Goal: Transaction & Acquisition: Purchase product/service

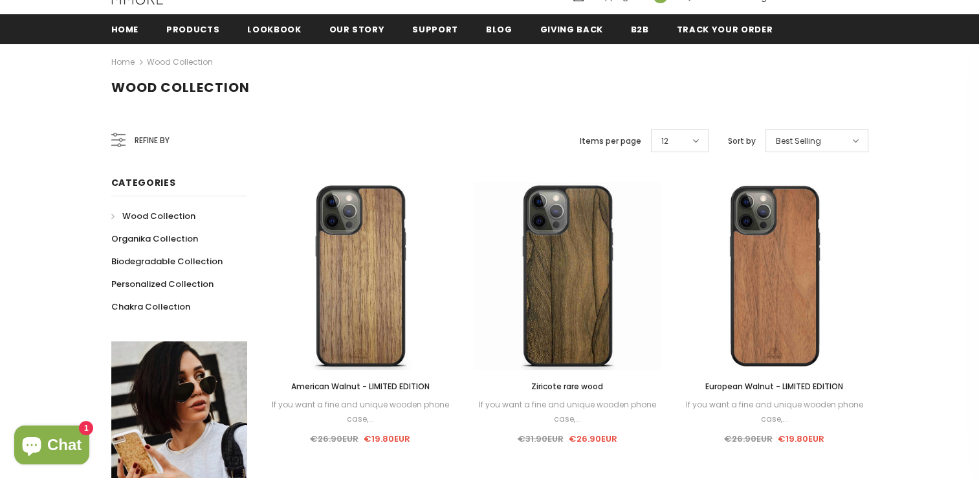
scroll to position [196, 0]
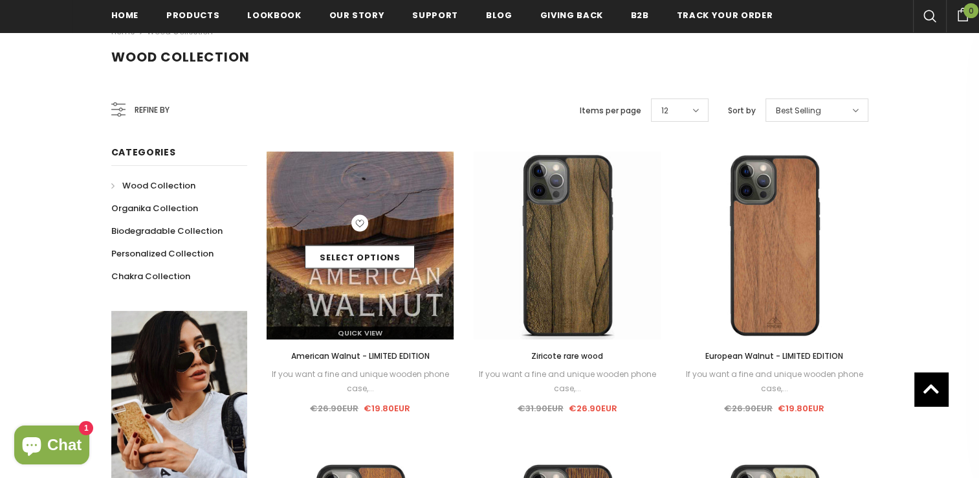
click at [401, 216] on div "Select options" at bounding box center [361, 245] width 188 height 61
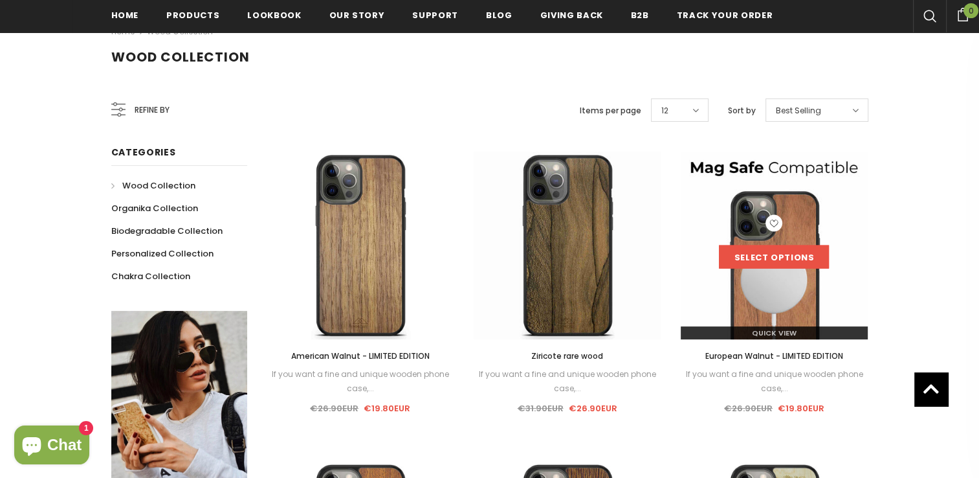
click at [783, 253] on link "Select options" at bounding box center [774, 256] width 110 height 23
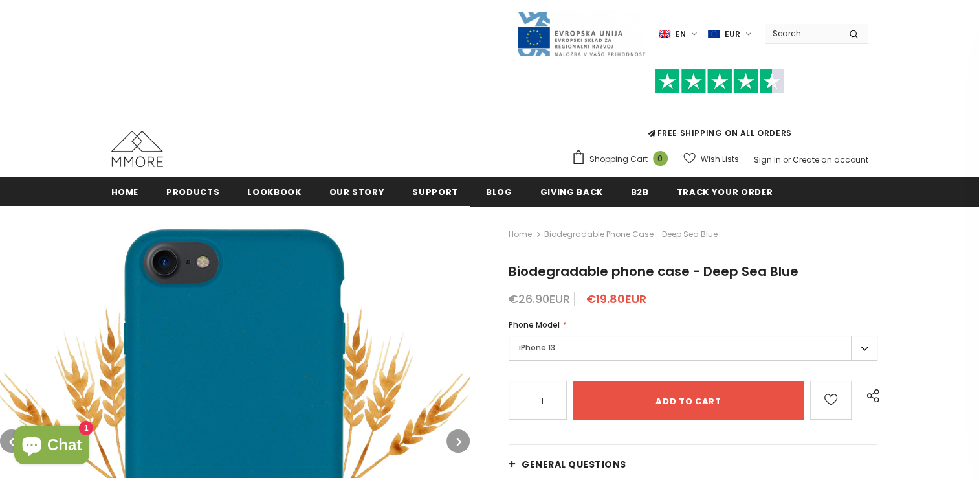
scroll to position [241, 0]
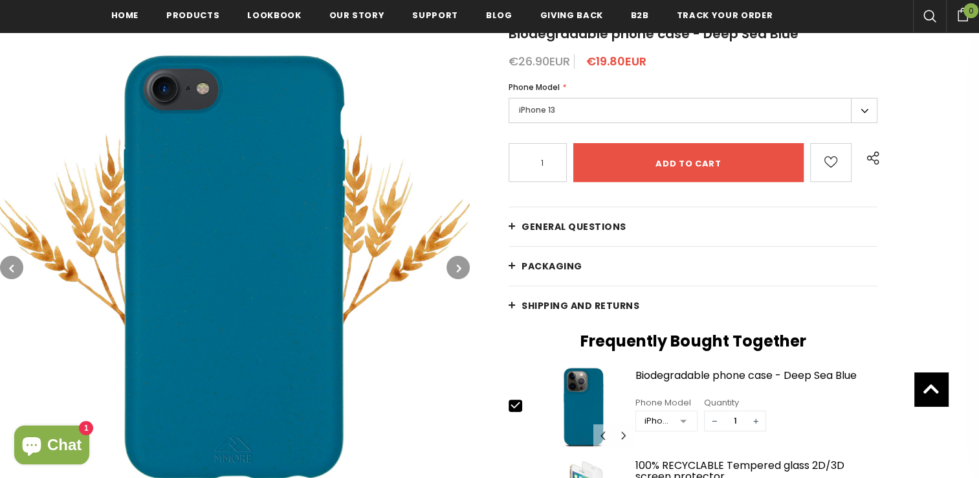
click at [549, 118] on label "iPhone 13" at bounding box center [693, 110] width 369 height 25
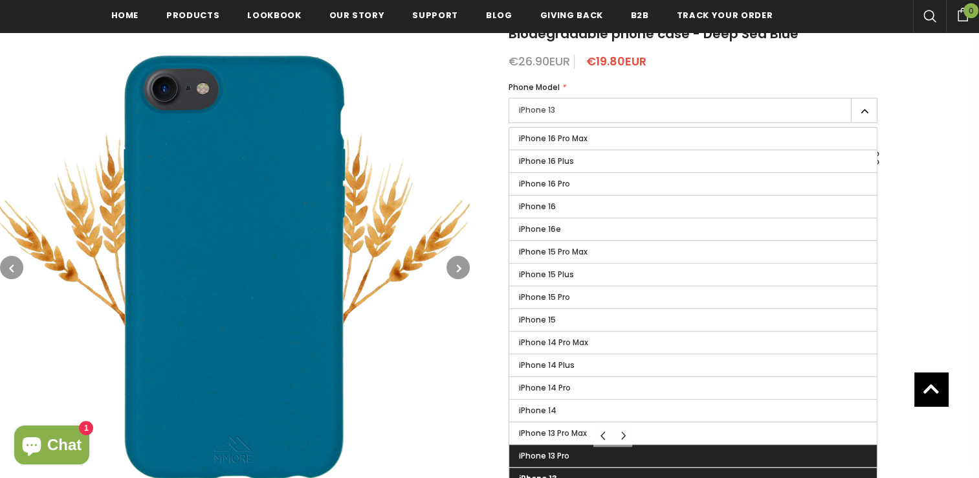
click at [555, 451] on span "iPhone 13 Pro" at bounding box center [544, 455] width 50 height 11
click at [0, 0] on input "iPhone 13 Pro" at bounding box center [0, 0] width 0 height 0
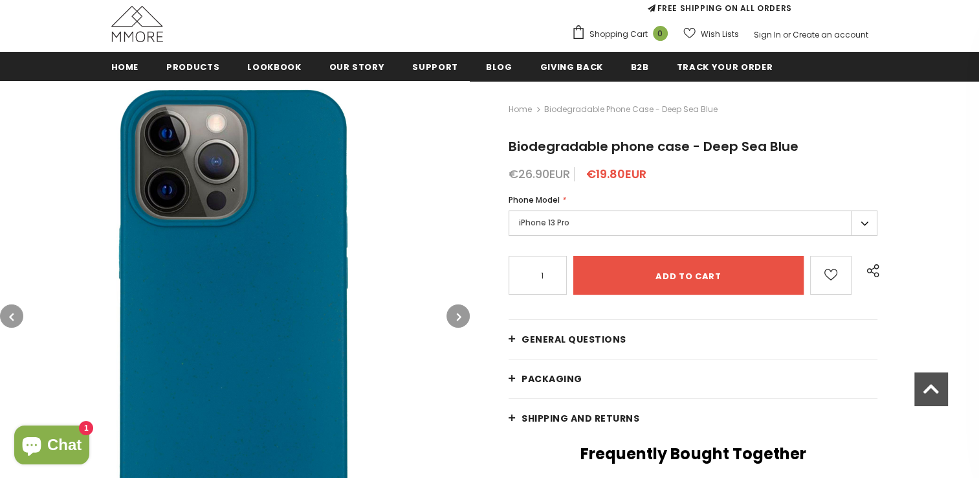
scroll to position [112, 0]
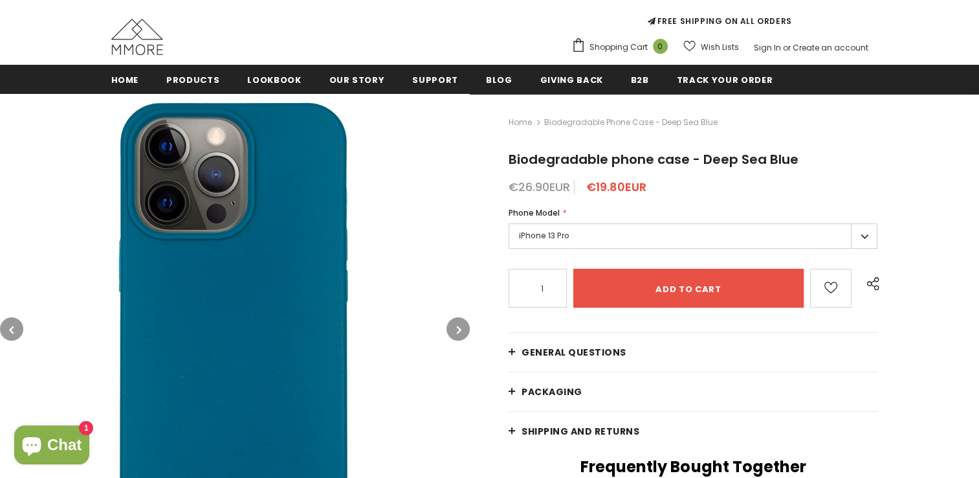
click at [577, 232] on label "iPhone 13 Pro" at bounding box center [693, 235] width 369 height 25
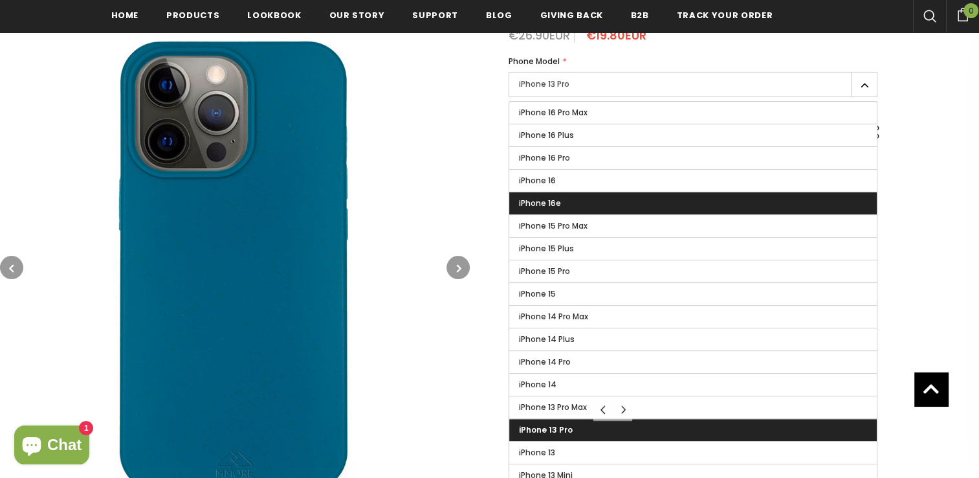
scroll to position [266, 0]
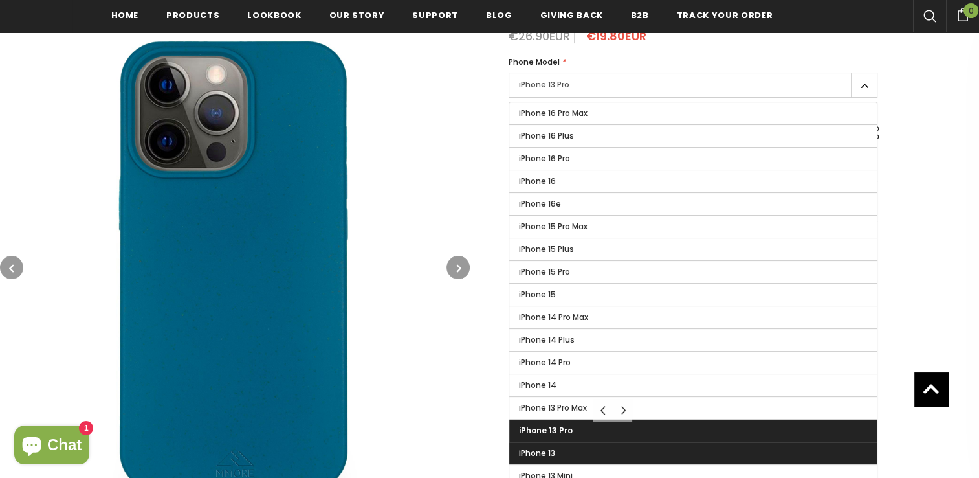
click at [571, 449] on label "iPhone 13" at bounding box center [693, 453] width 368 height 22
click at [0, 0] on input "iPhone 13" at bounding box center [0, 0] width 0 height 0
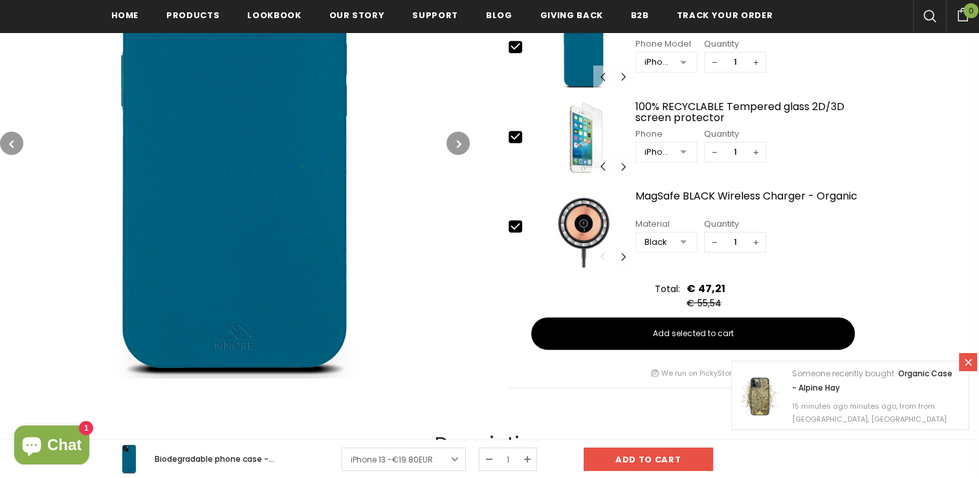
scroll to position [563, 0]
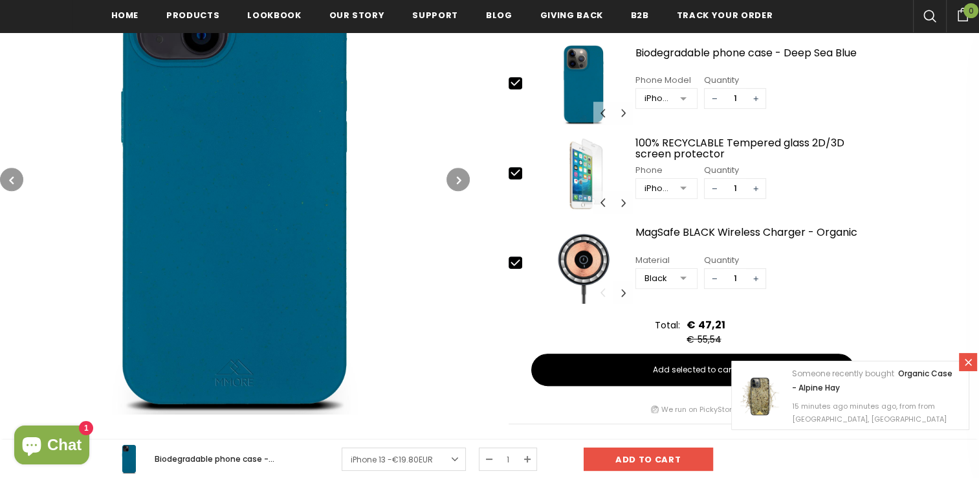
click at [518, 170] on icon at bounding box center [515, 173] width 8 height 6
type input "0"
click at [518, 263] on icon at bounding box center [516, 263] width 14 height 14
type input "0"
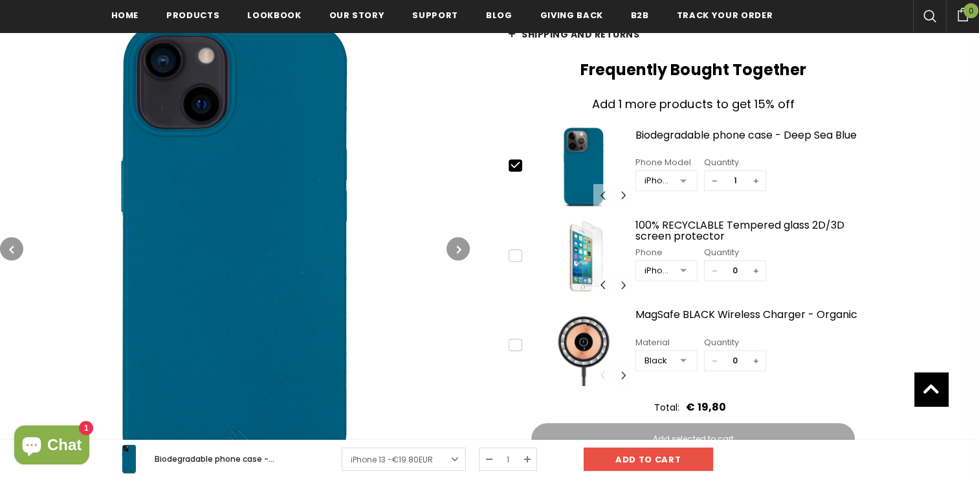
scroll to position [511, 0]
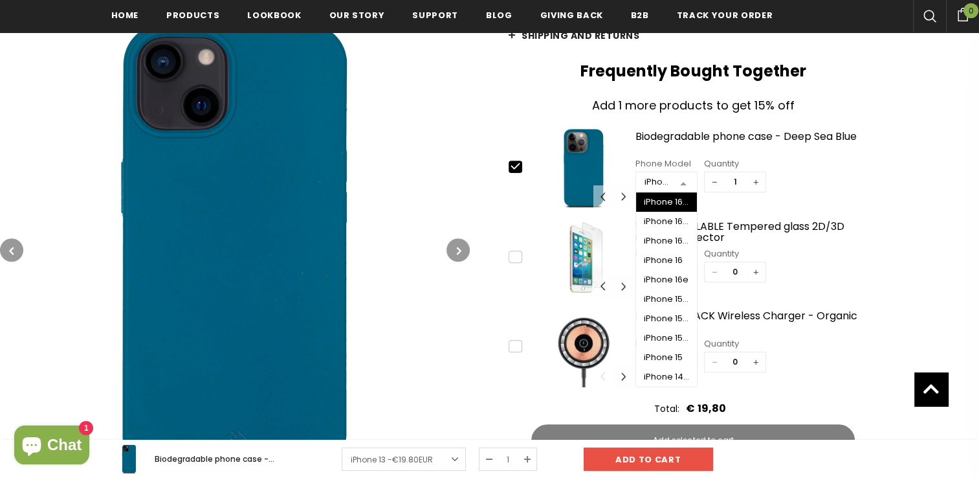
click at [677, 177] on div at bounding box center [684, 182] width 26 height 19
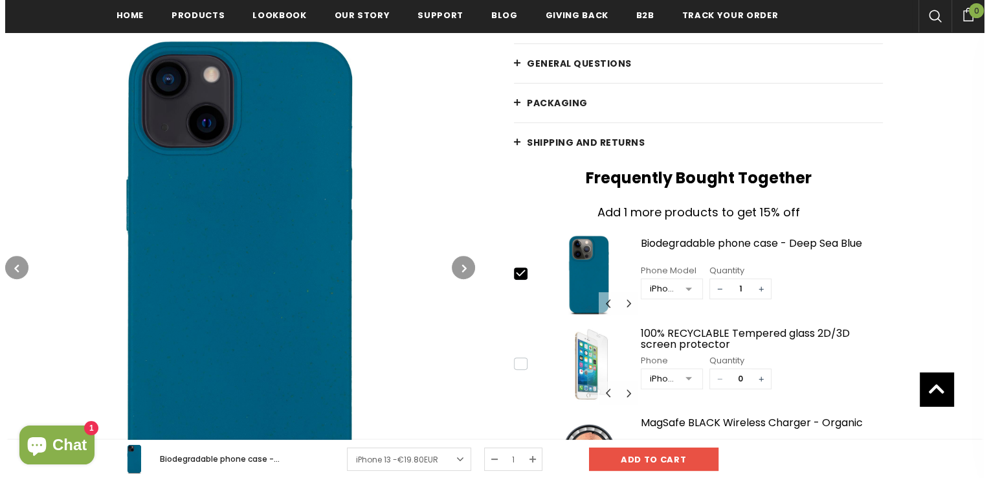
scroll to position [227, 0]
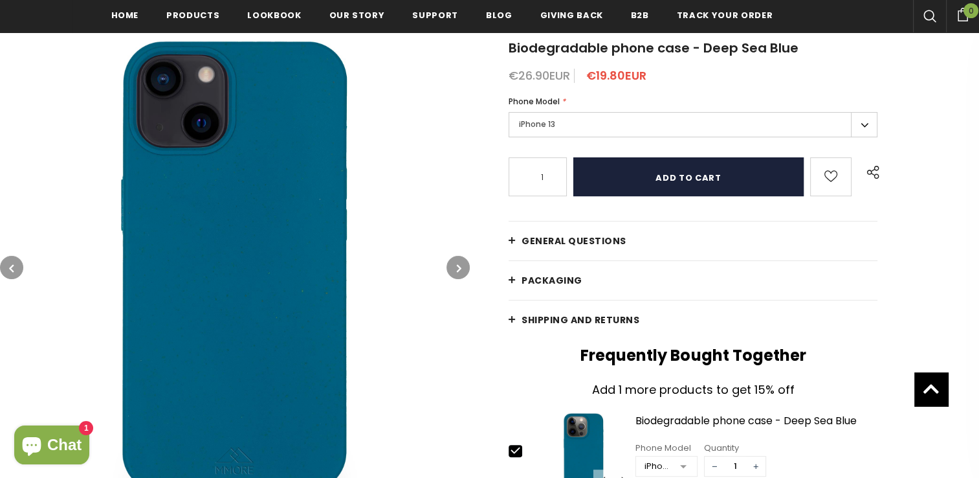
click at [698, 177] on input "Add to cart" at bounding box center [688, 176] width 230 height 39
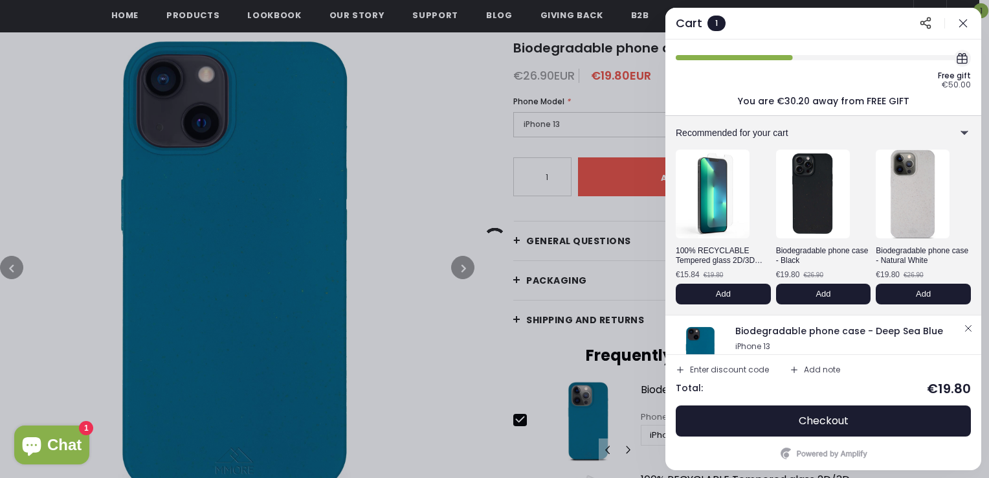
scroll to position [40, 0]
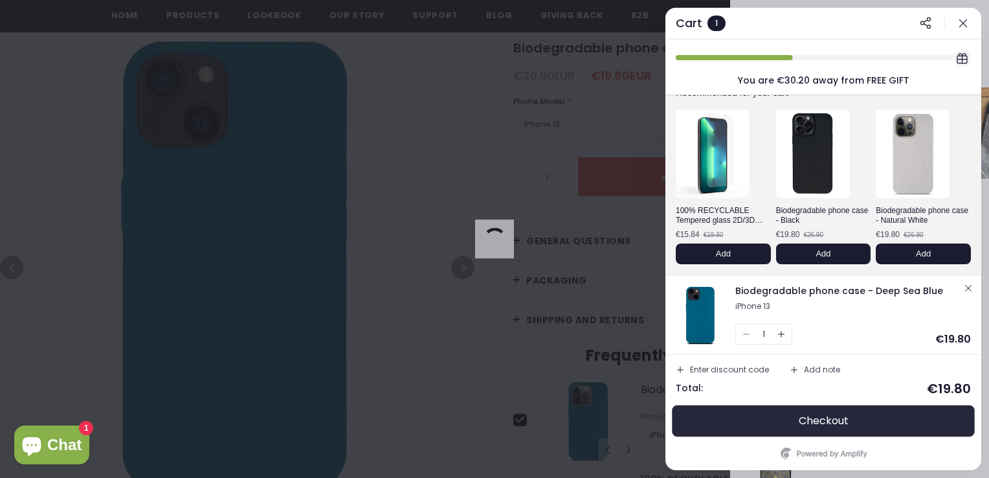
click at [836, 417] on span "Checkout" at bounding box center [824, 420] width 50 height 13
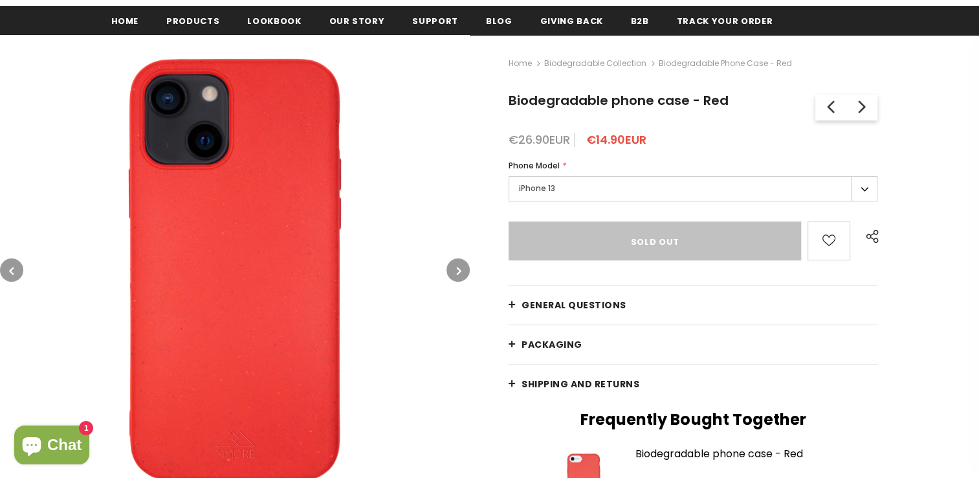
scroll to position [204, 0]
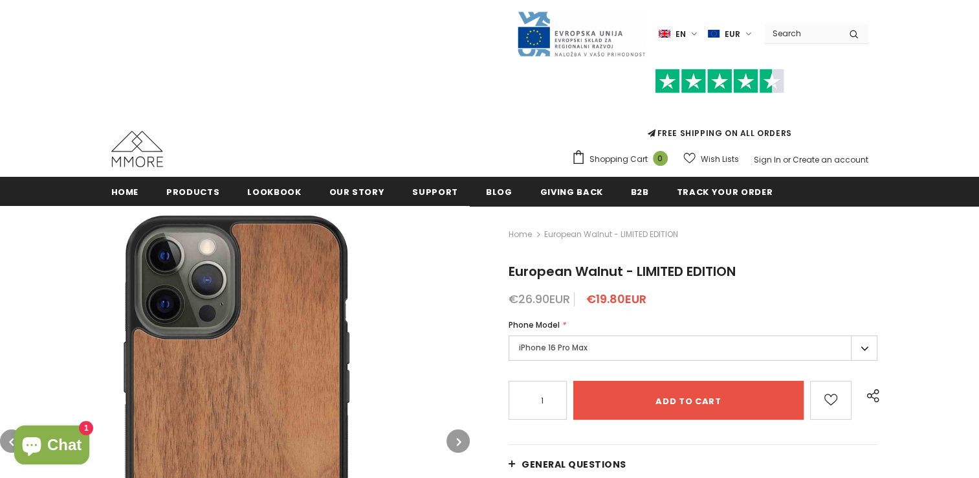
scroll to position [170, 0]
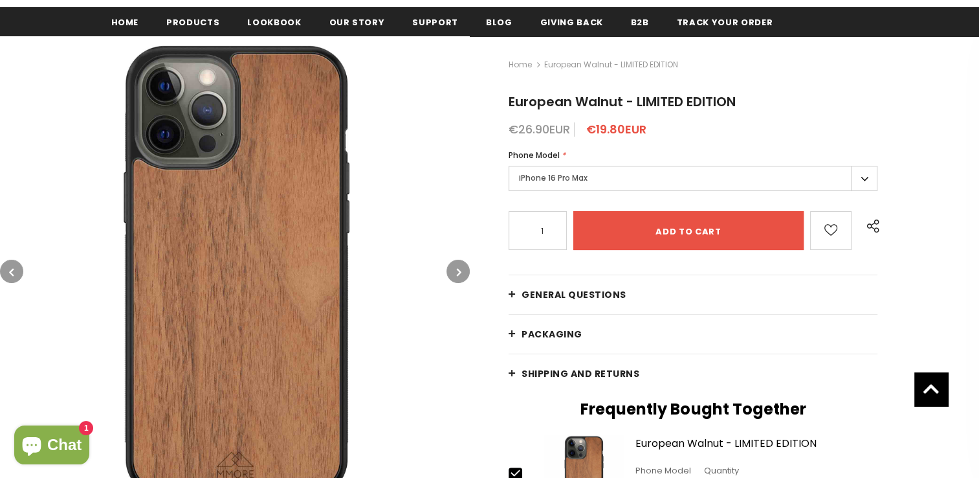
click at [533, 173] on label "iPhone 16 Pro Max" at bounding box center [693, 178] width 369 height 25
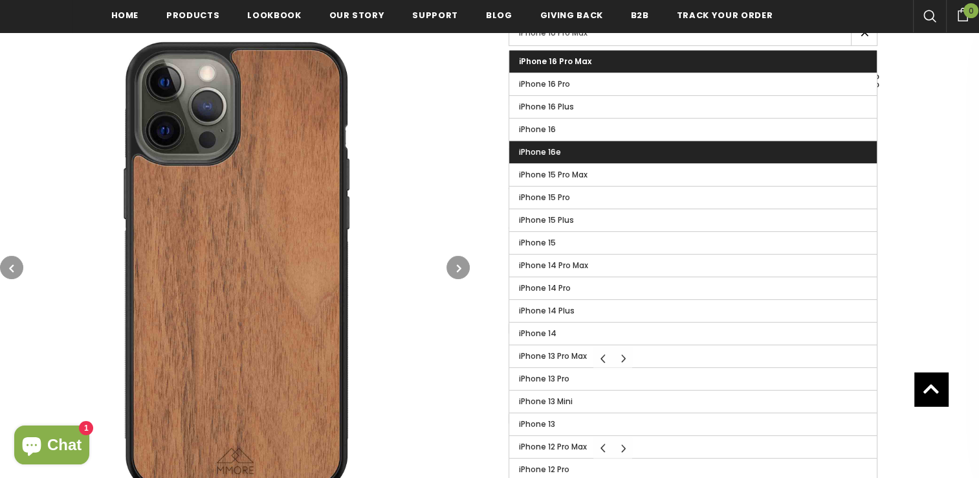
scroll to position [326, 0]
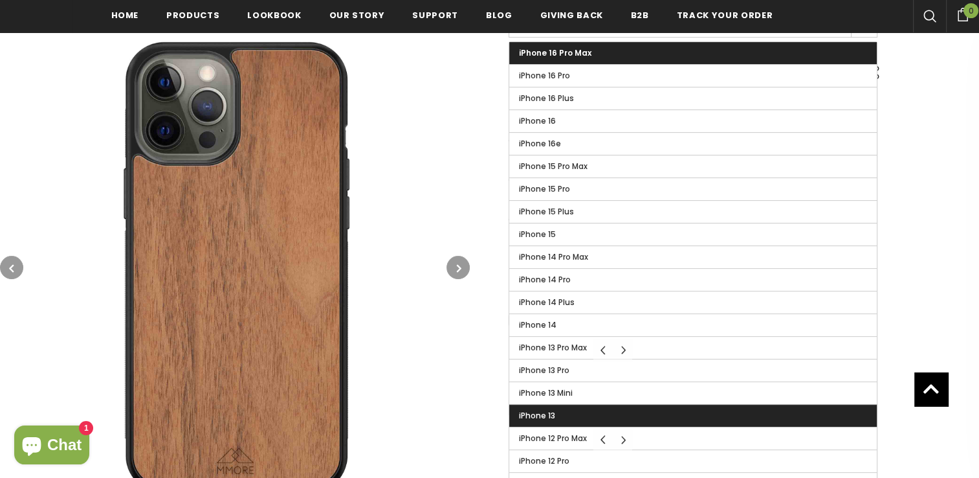
click at [571, 405] on label "iPhone 13" at bounding box center [693, 416] width 368 height 22
click at [0, 0] on input "iPhone 13" at bounding box center [0, 0] width 0 height 0
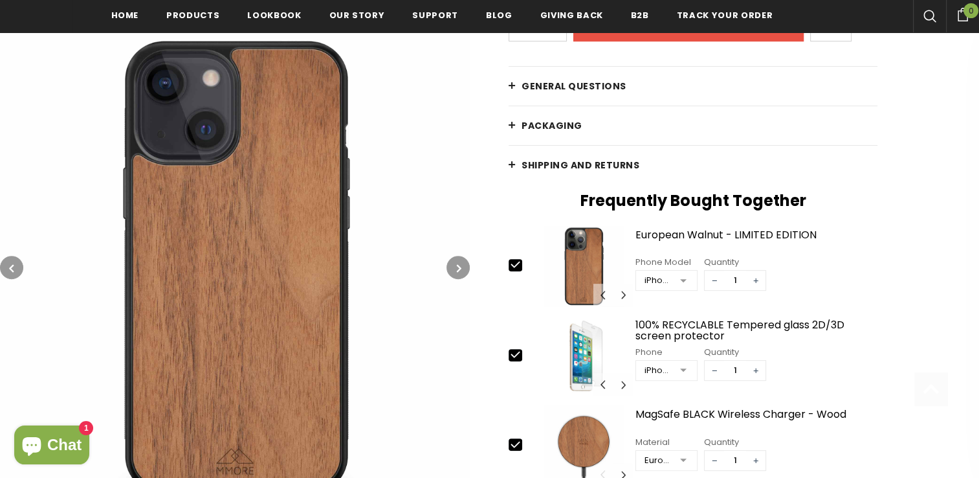
scroll to position [382, 0]
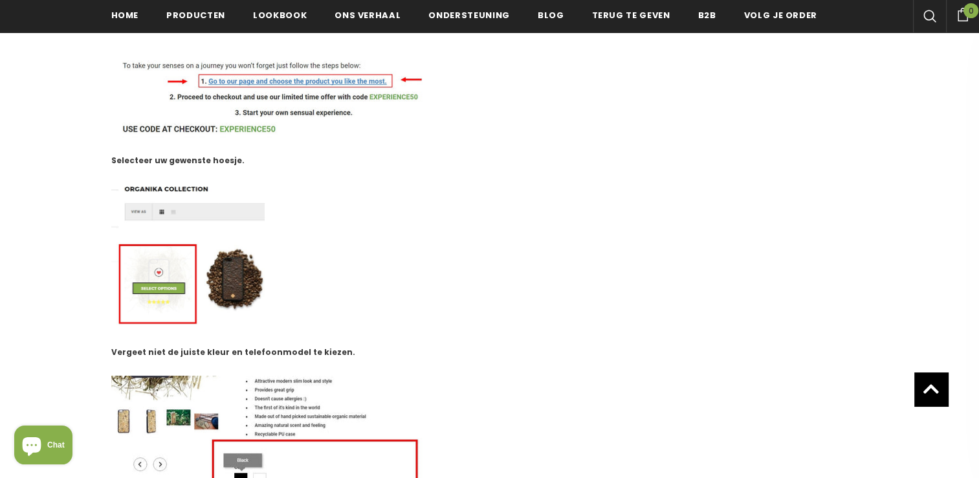
scroll to position [299, 0]
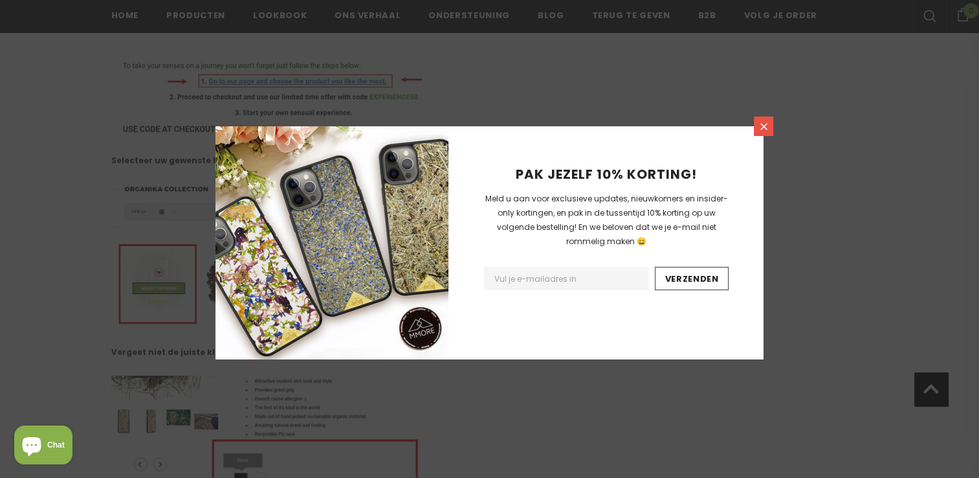
click at [765, 126] on icon at bounding box center [764, 126] width 11 height 11
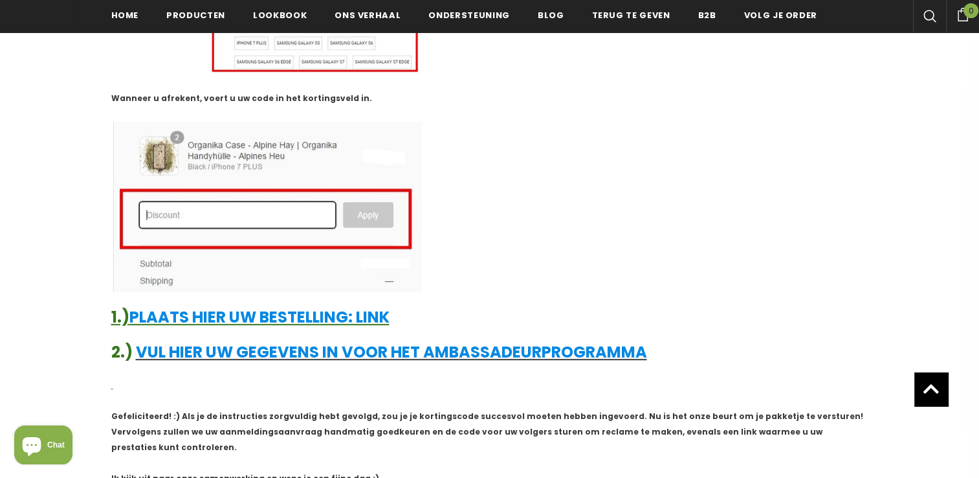
scroll to position [790, 0]
